Goal: Task Accomplishment & Management: Use online tool/utility

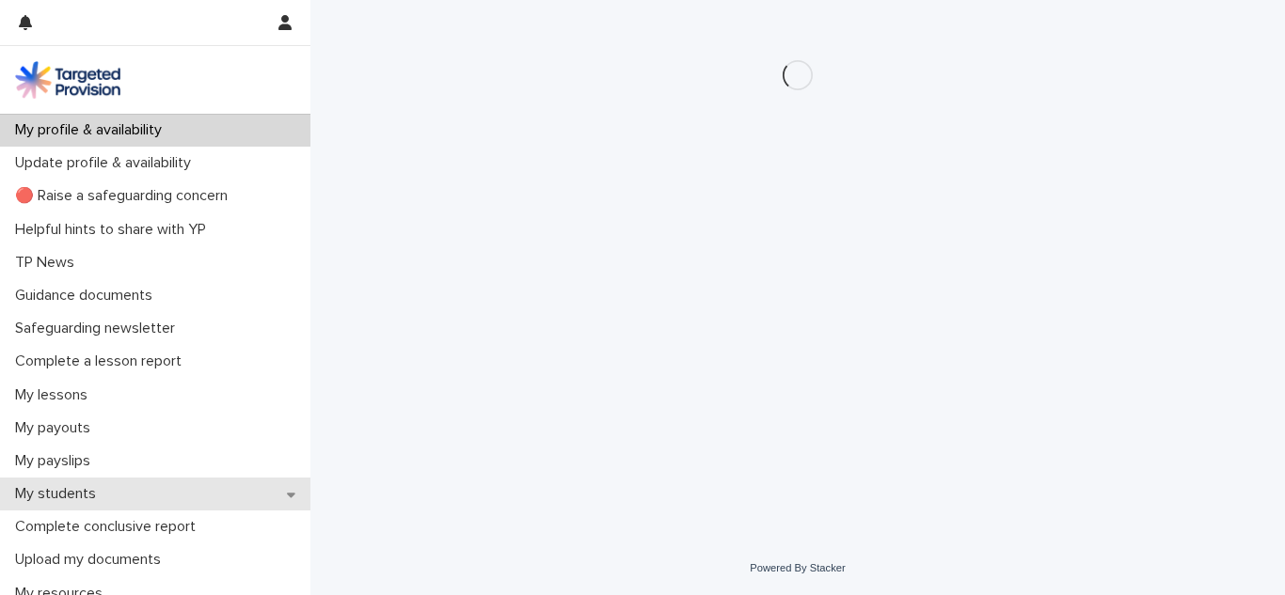
click at [47, 495] on p "My students" at bounding box center [59, 494] width 103 height 18
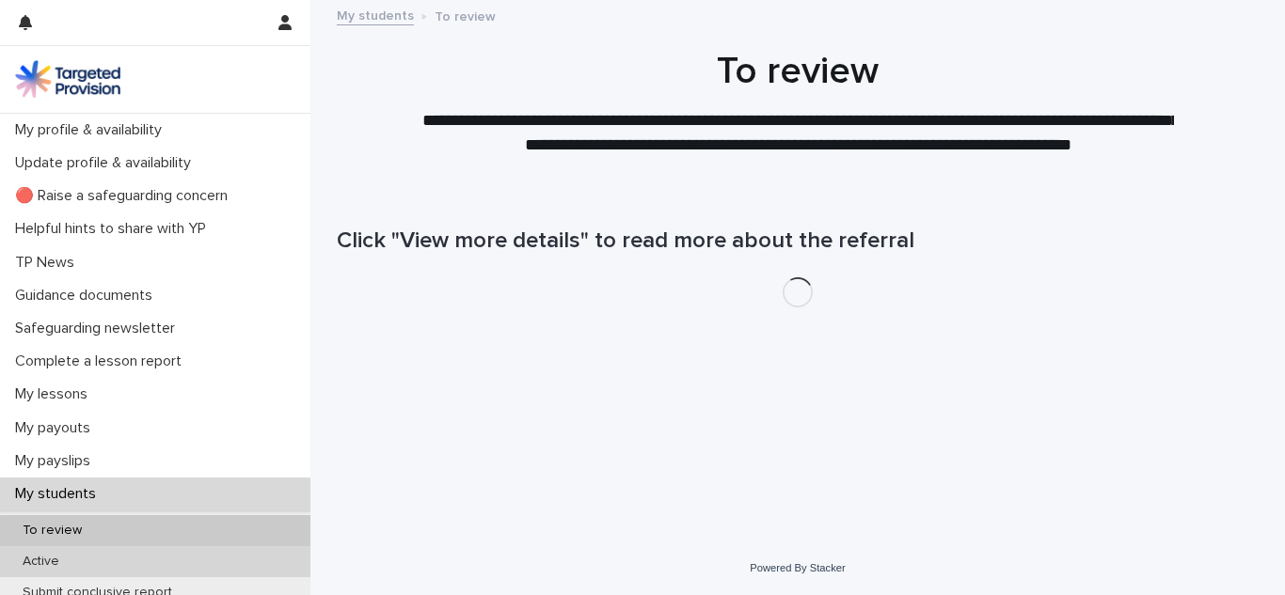
click at [51, 568] on p "Active" at bounding box center [41, 562] width 67 height 16
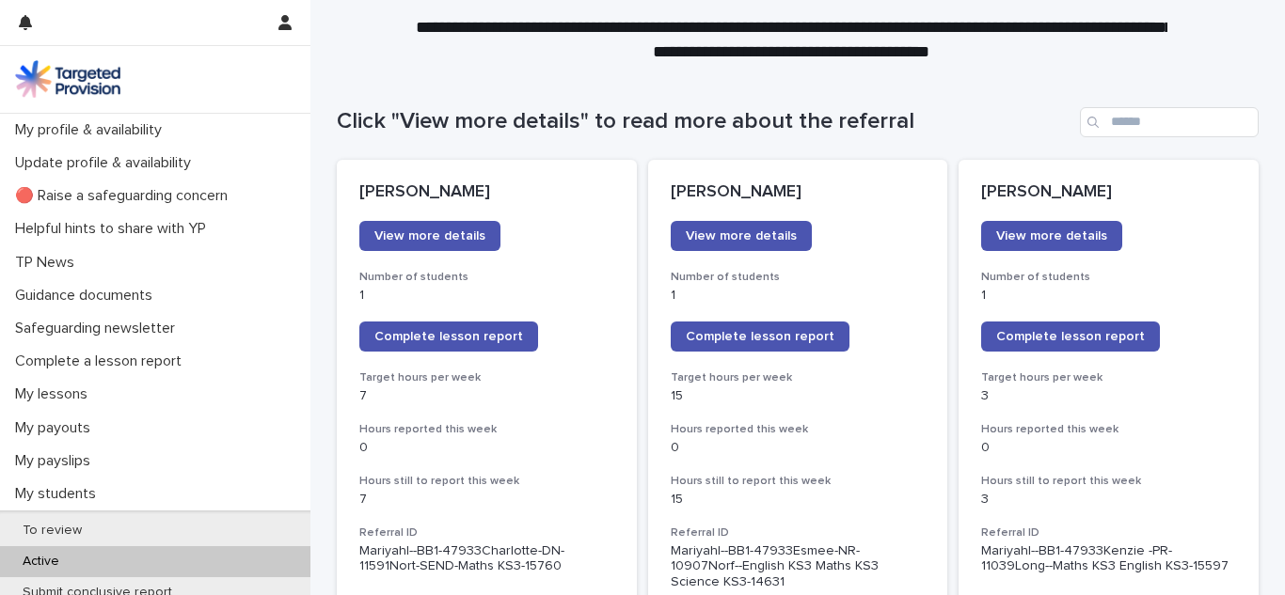
scroll to position [120, 0]
click at [379, 352] on link "Complete lesson report" at bounding box center [448, 337] width 179 height 30
click at [1057, 329] on link "Complete lesson report" at bounding box center [1070, 337] width 179 height 30
click at [462, 348] on link "Complete lesson report" at bounding box center [448, 337] width 179 height 30
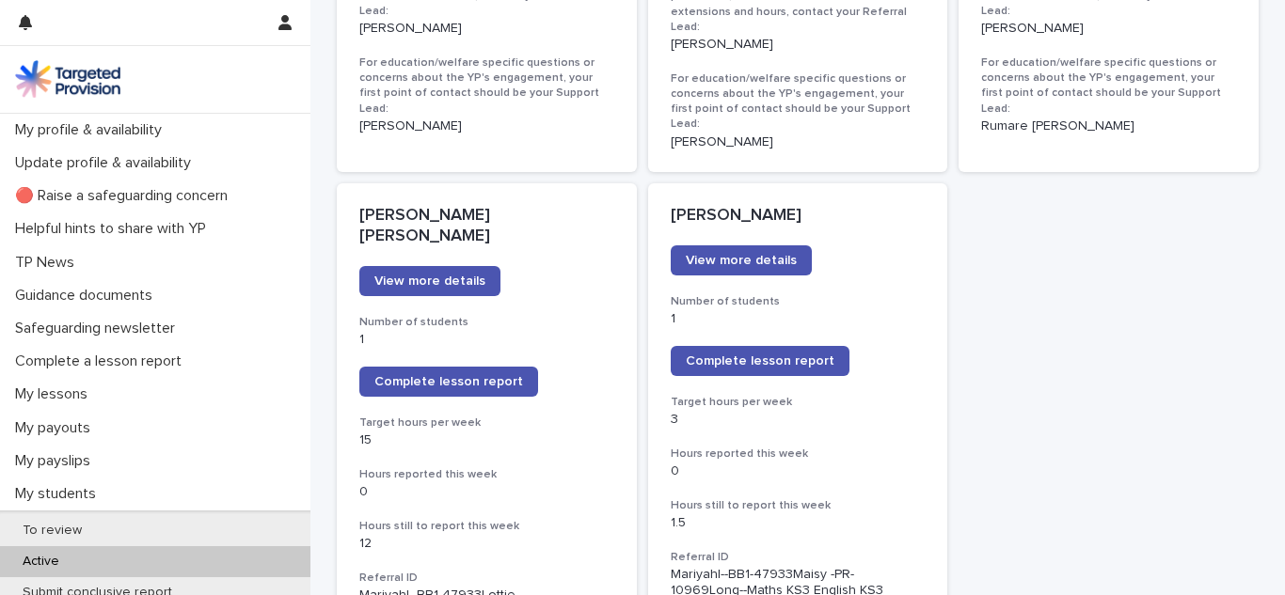
scroll to position [1418, 0]
click at [431, 333] on p "1" at bounding box center [486, 341] width 255 height 16
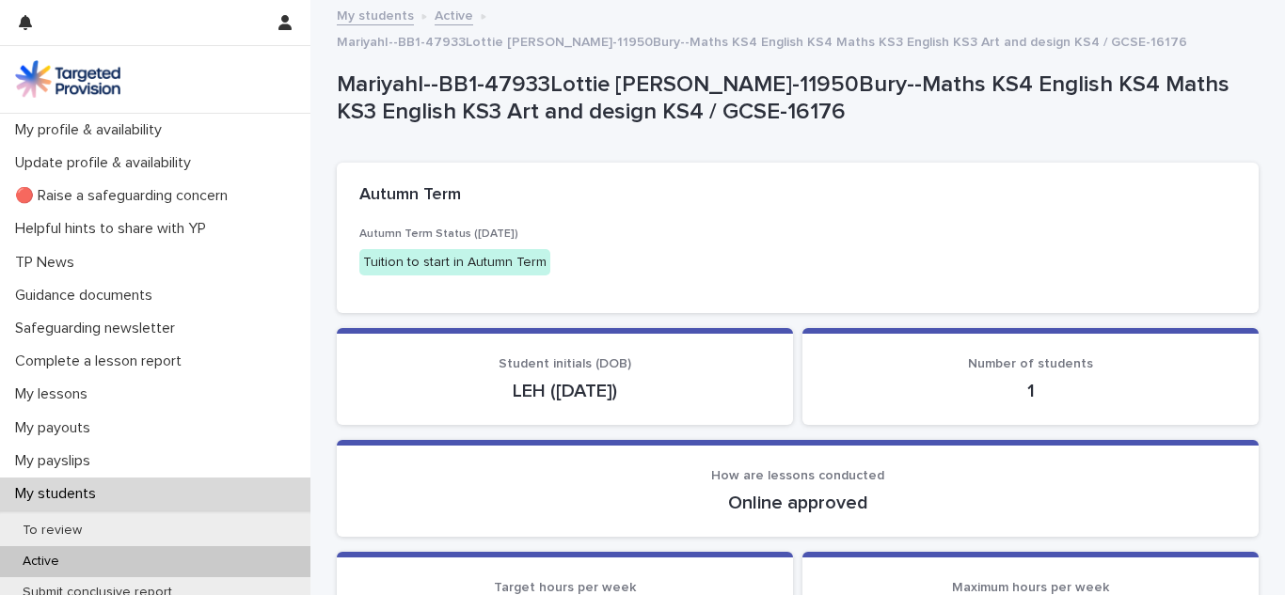
click at [183, 561] on div "Active" at bounding box center [155, 561] width 310 height 31
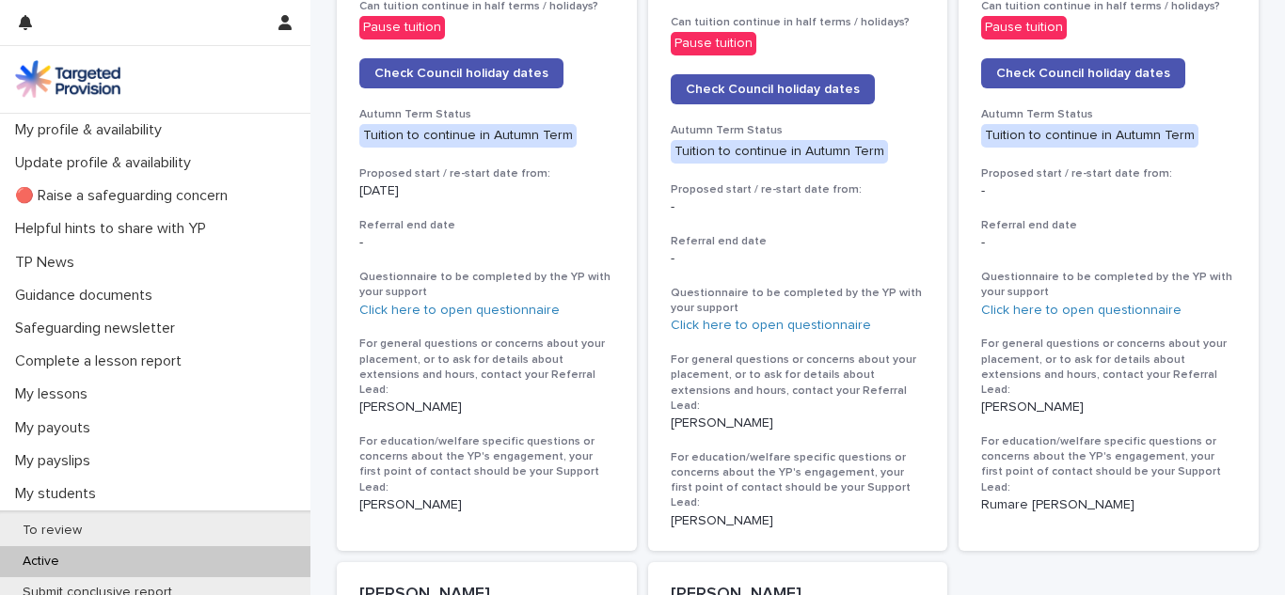
scroll to position [1560, 0]
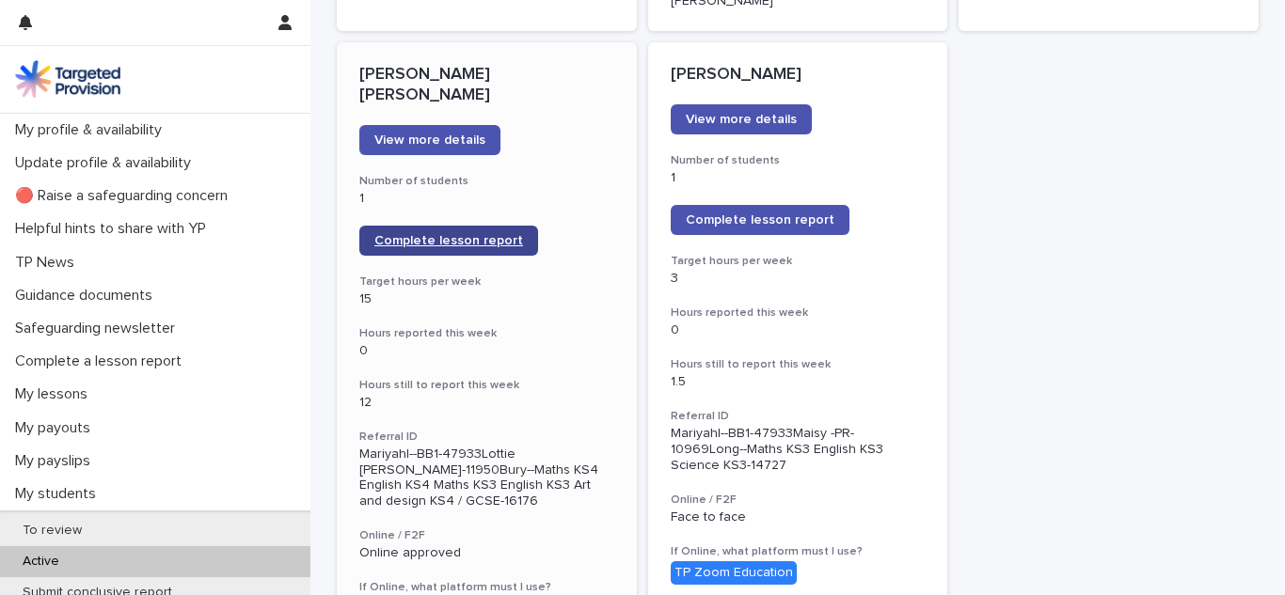
click at [449, 226] on link "Complete lesson report" at bounding box center [448, 241] width 179 height 30
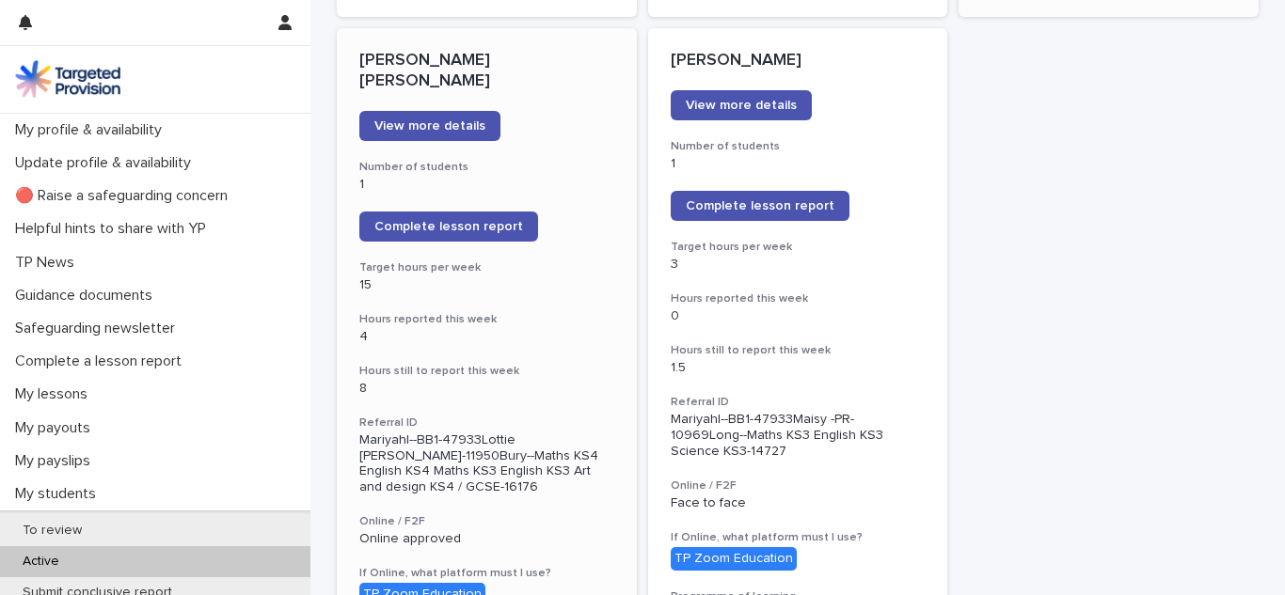
scroll to position [1557, 0]
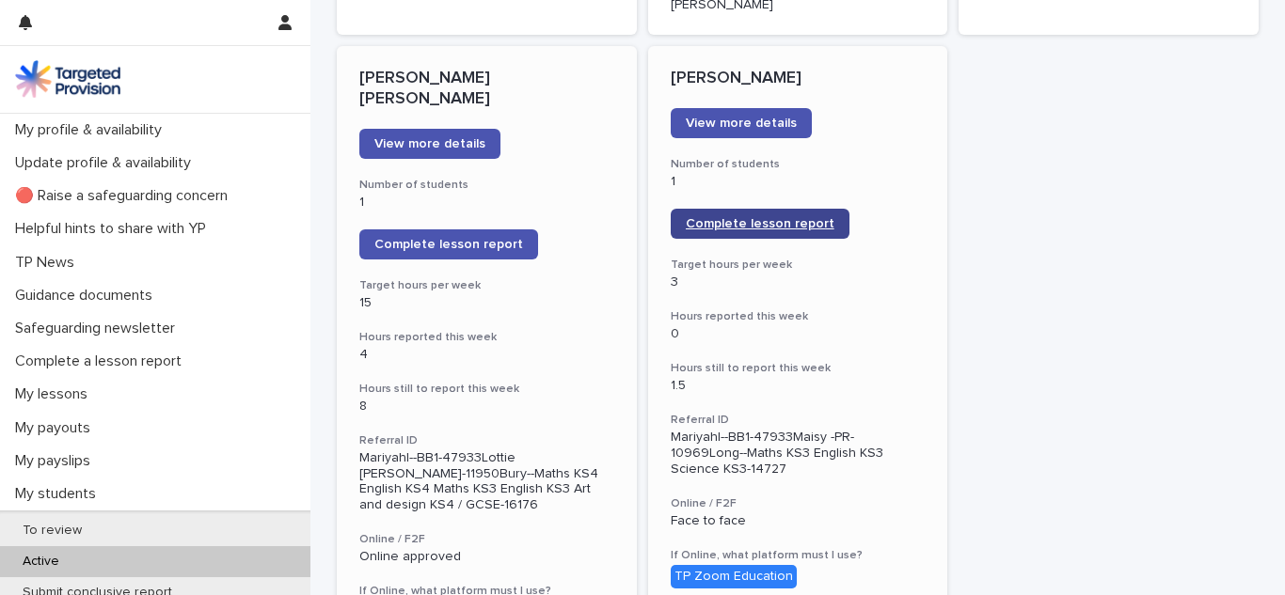
click at [750, 217] on span "Complete lesson report" at bounding box center [760, 223] width 149 height 13
